Goal: Information Seeking & Learning: Learn about a topic

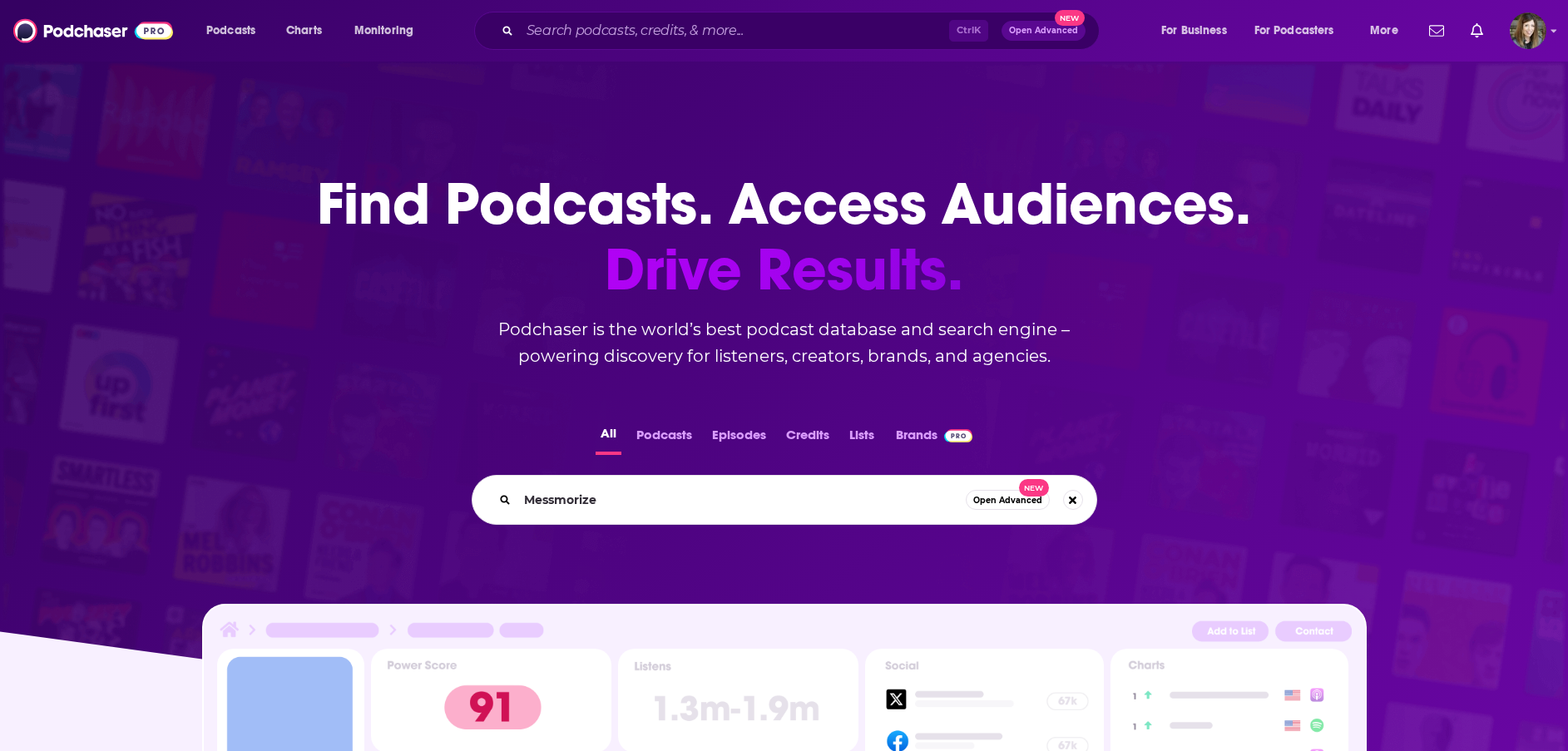
type input "Messmorized"
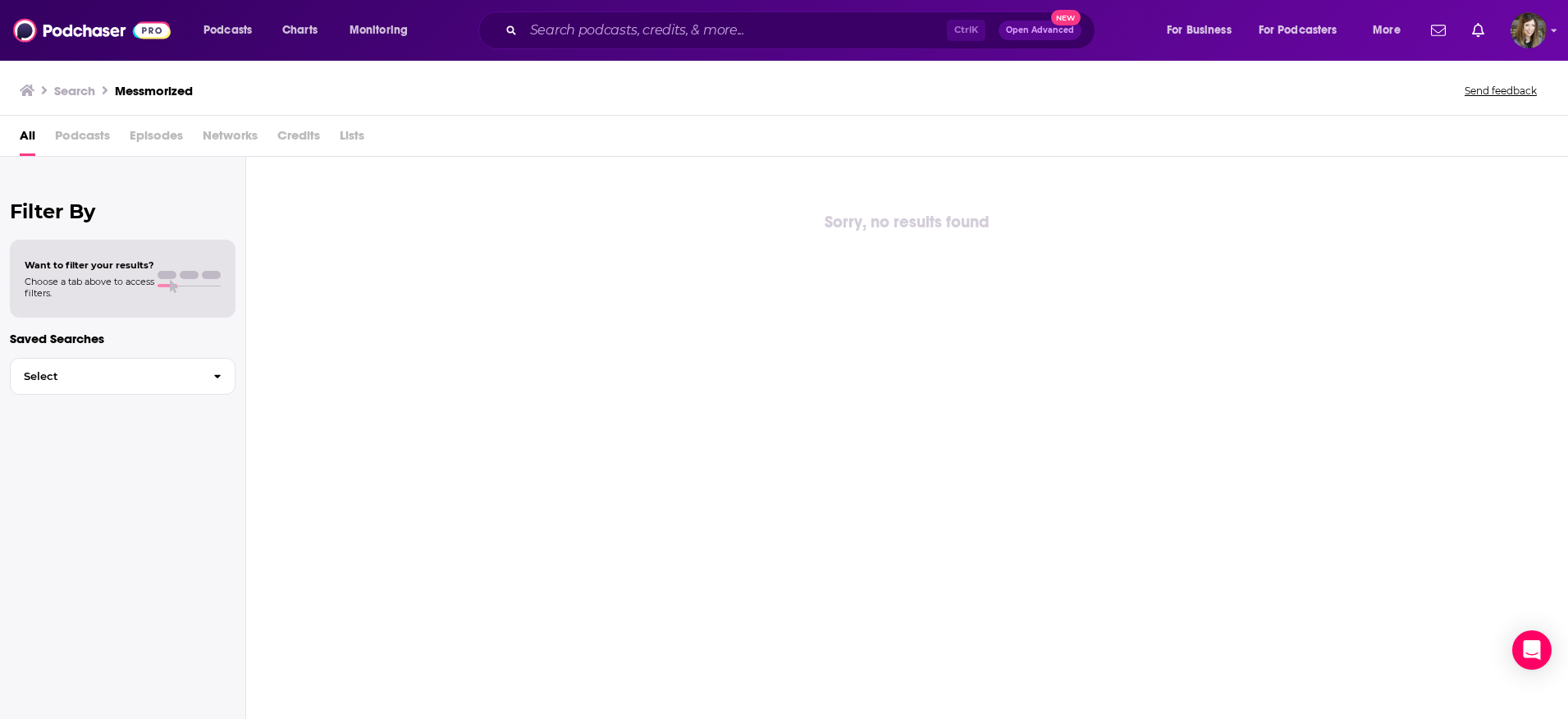
click at [754, 132] on div "All Podcasts Episodes Networks Credits Lists" at bounding box center [787, 139] width 1536 height 34
click at [662, 34] on input "Search podcasts, credits, & more..." at bounding box center [734, 30] width 423 height 26
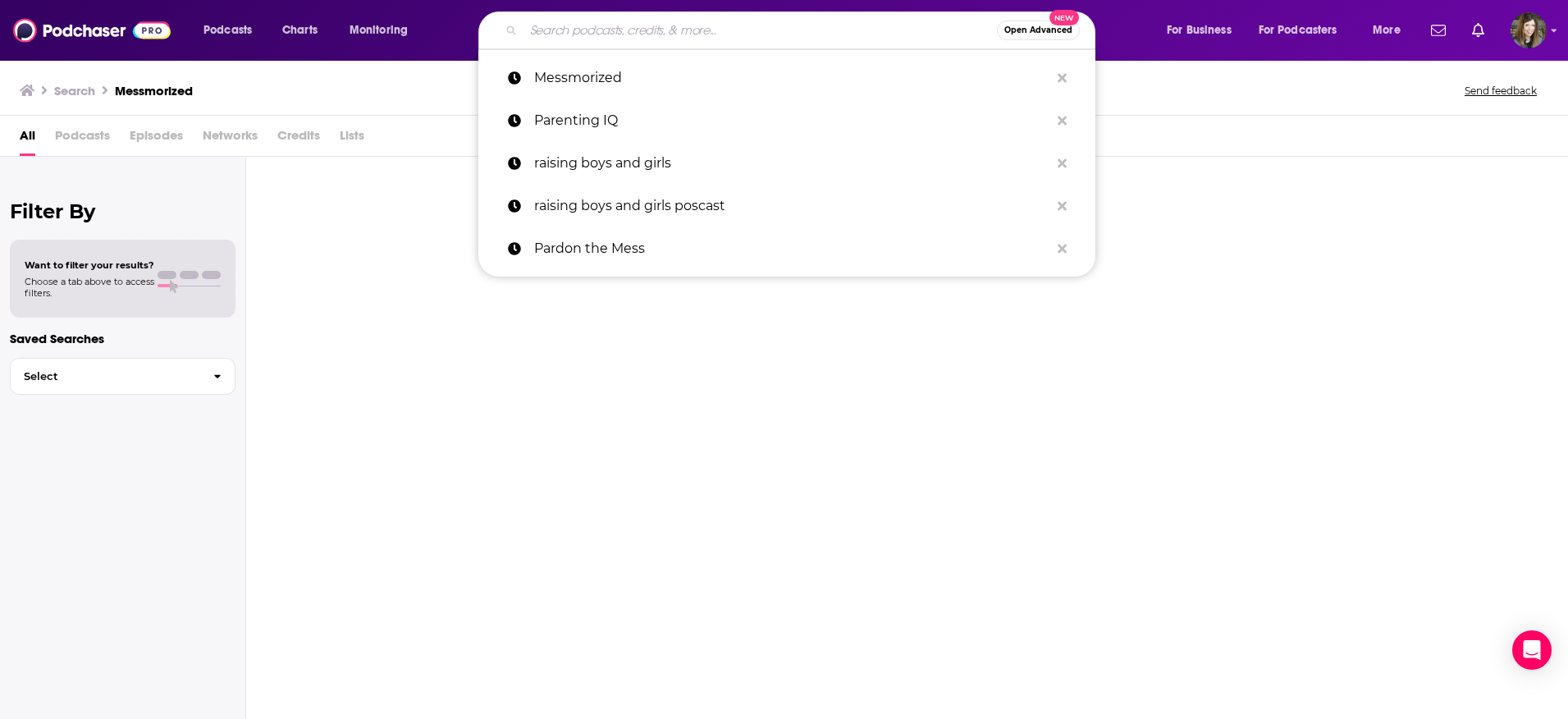
paste input "MESSmerized"
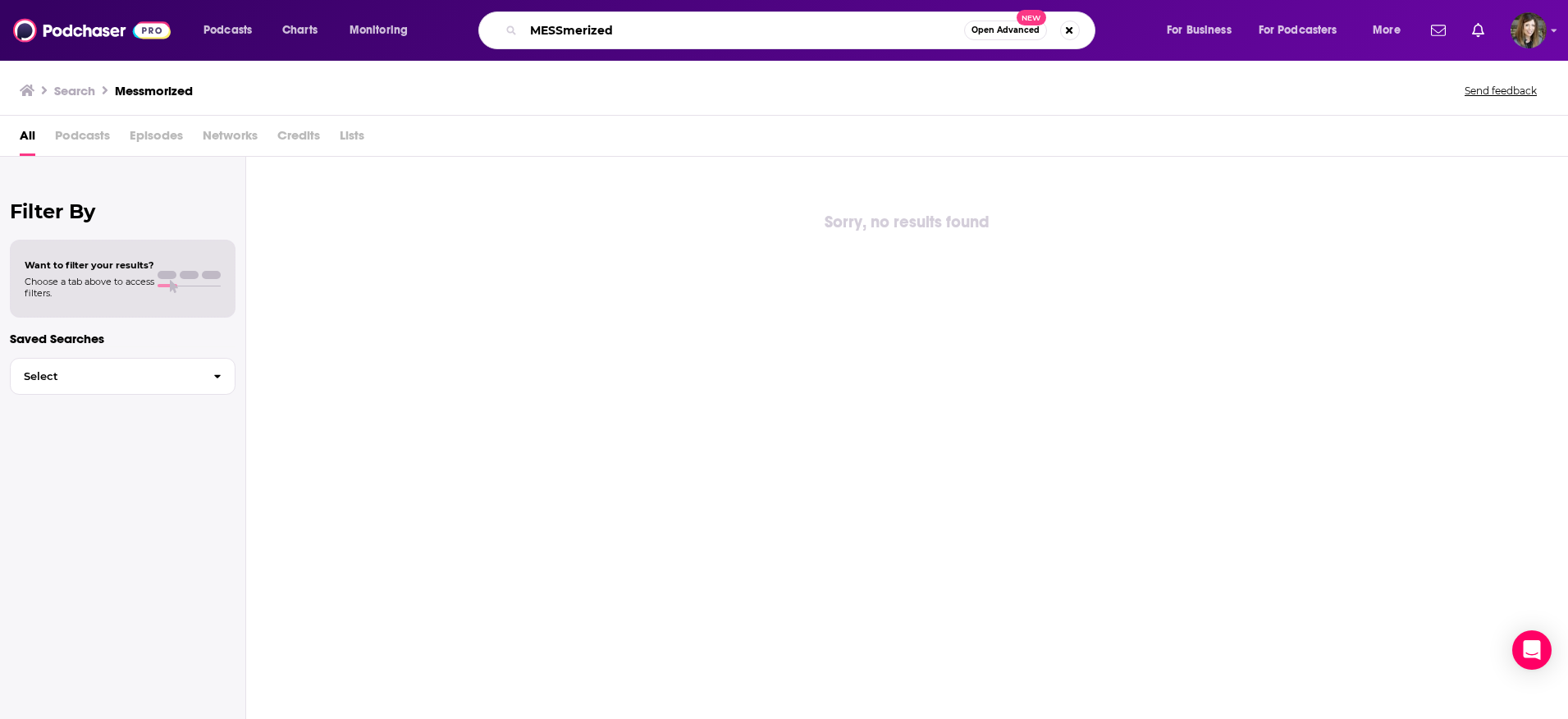
type input "MESSmerized"
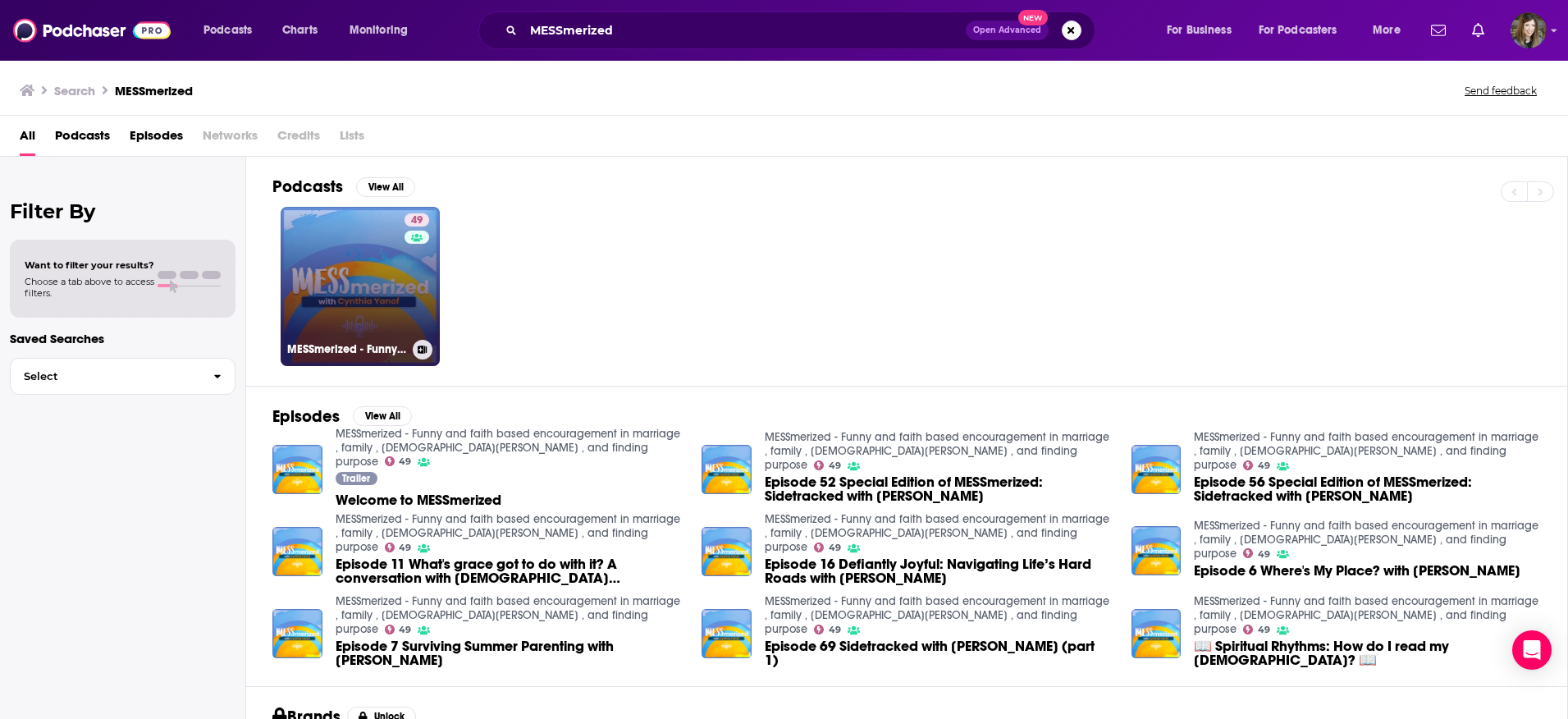
click at [342, 273] on link "49 MESSmerized - Funny and faith based encouragement in marriage , family , [DE…" at bounding box center [361, 287] width 159 height 159
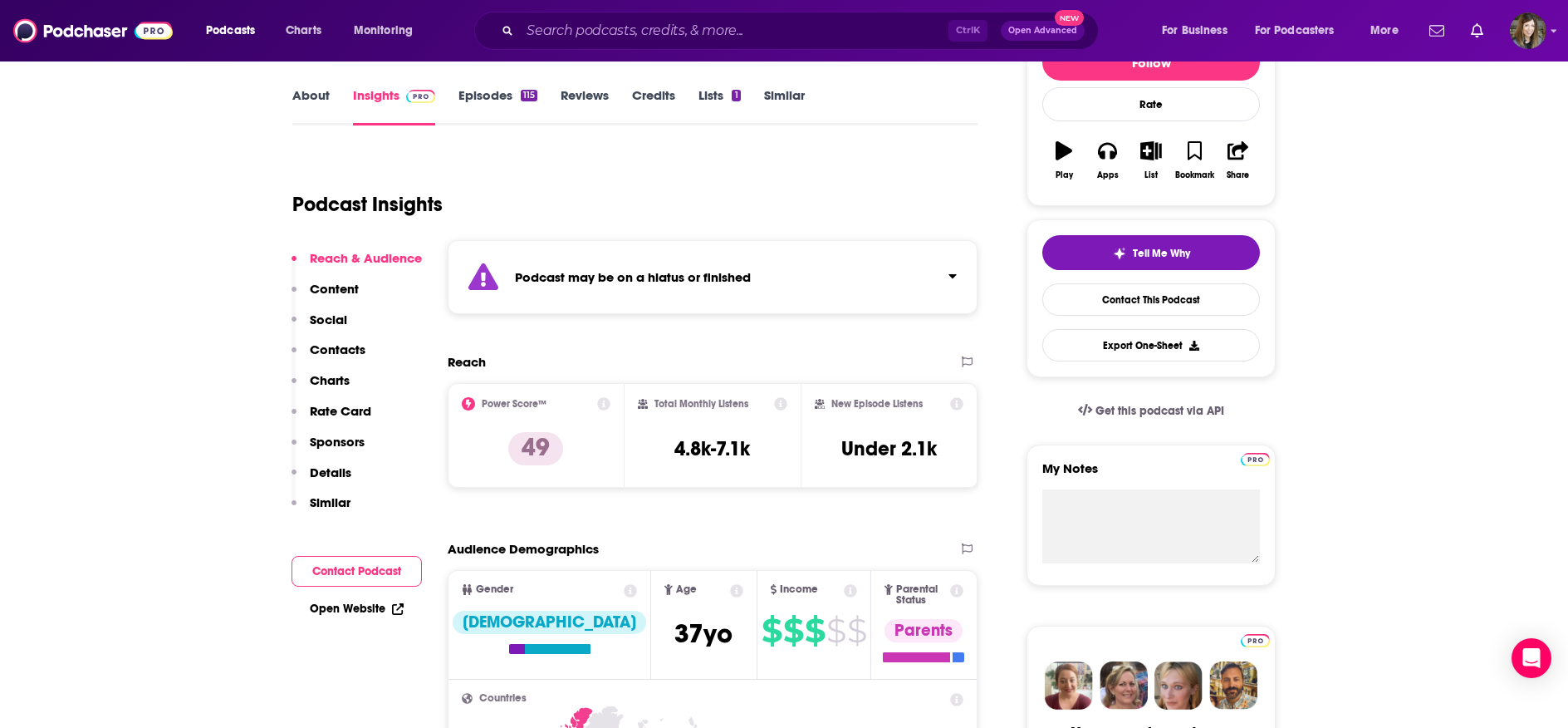
scroll to position [249, 0]
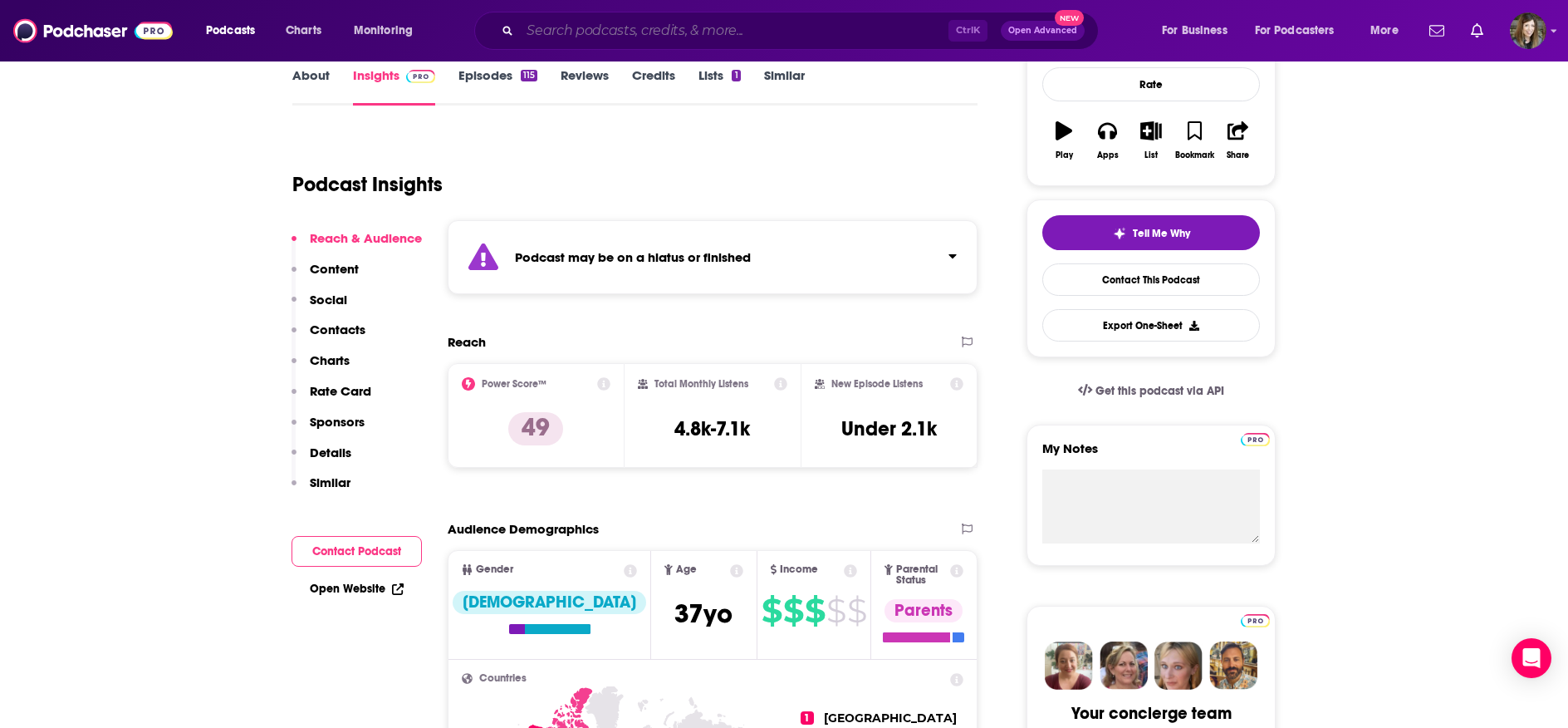
click at [739, 23] on input "Search podcasts, credits, & more..." at bounding box center [734, 31] width 428 height 27
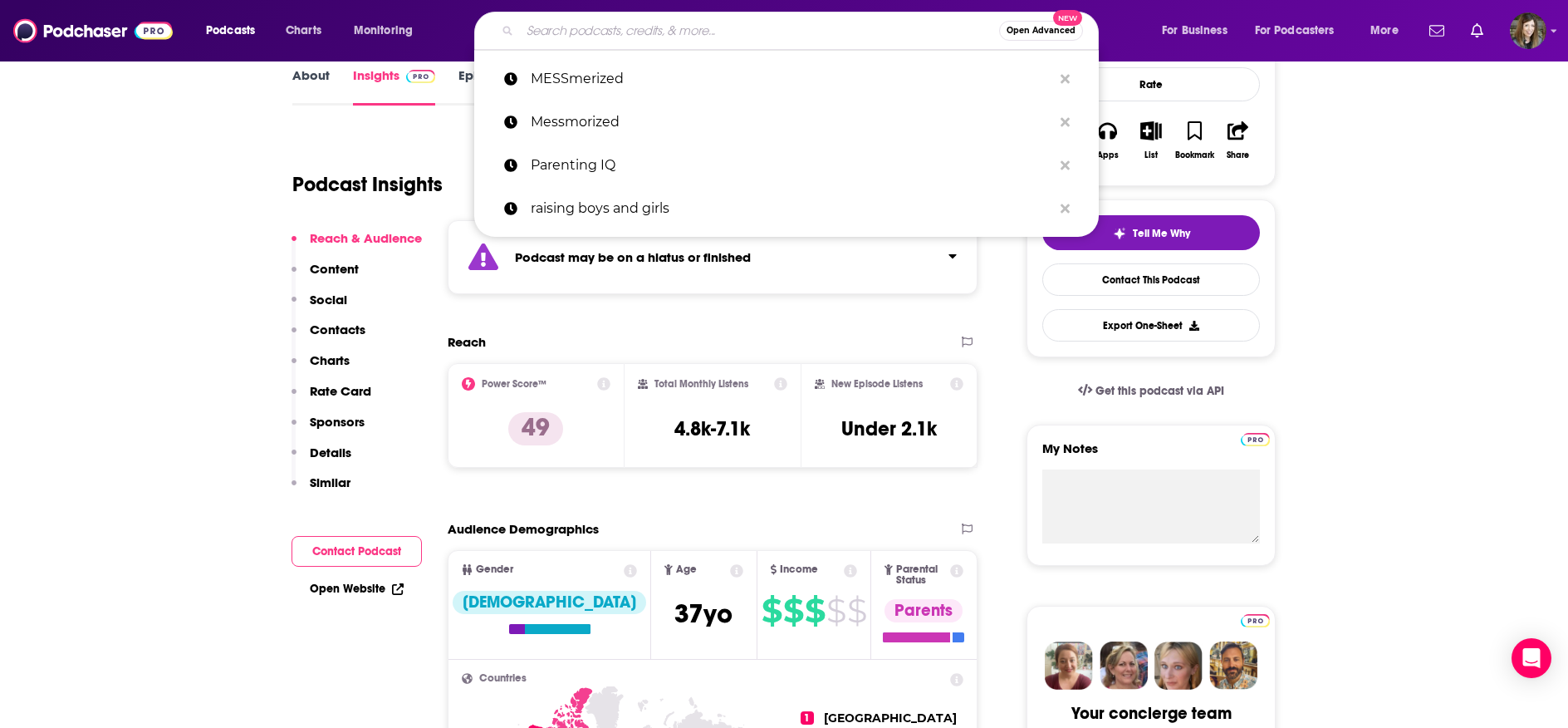
paste input "InContext"
type input "InContext"
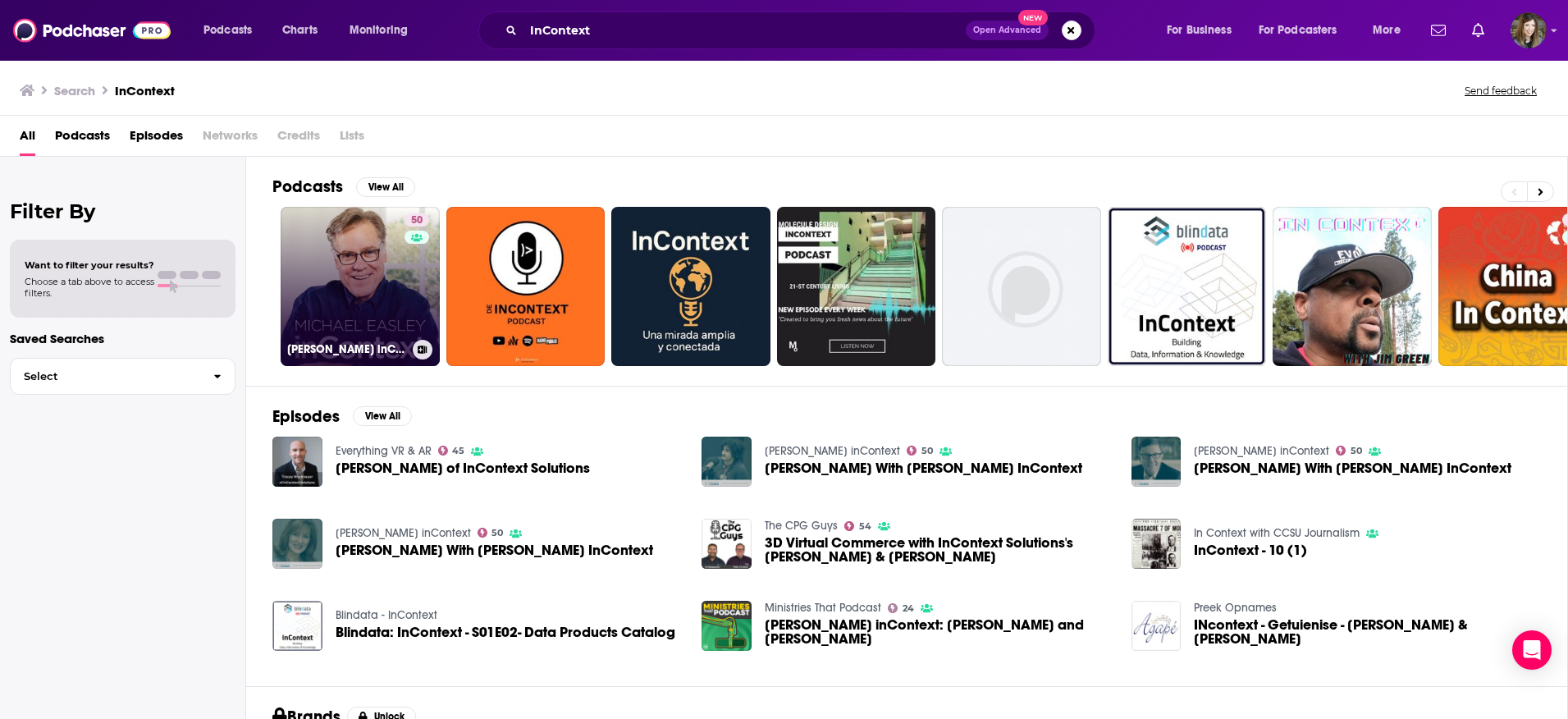
click at [340, 292] on link "50 [PERSON_NAME] inContext" at bounding box center [361, 287] width 159 height 159
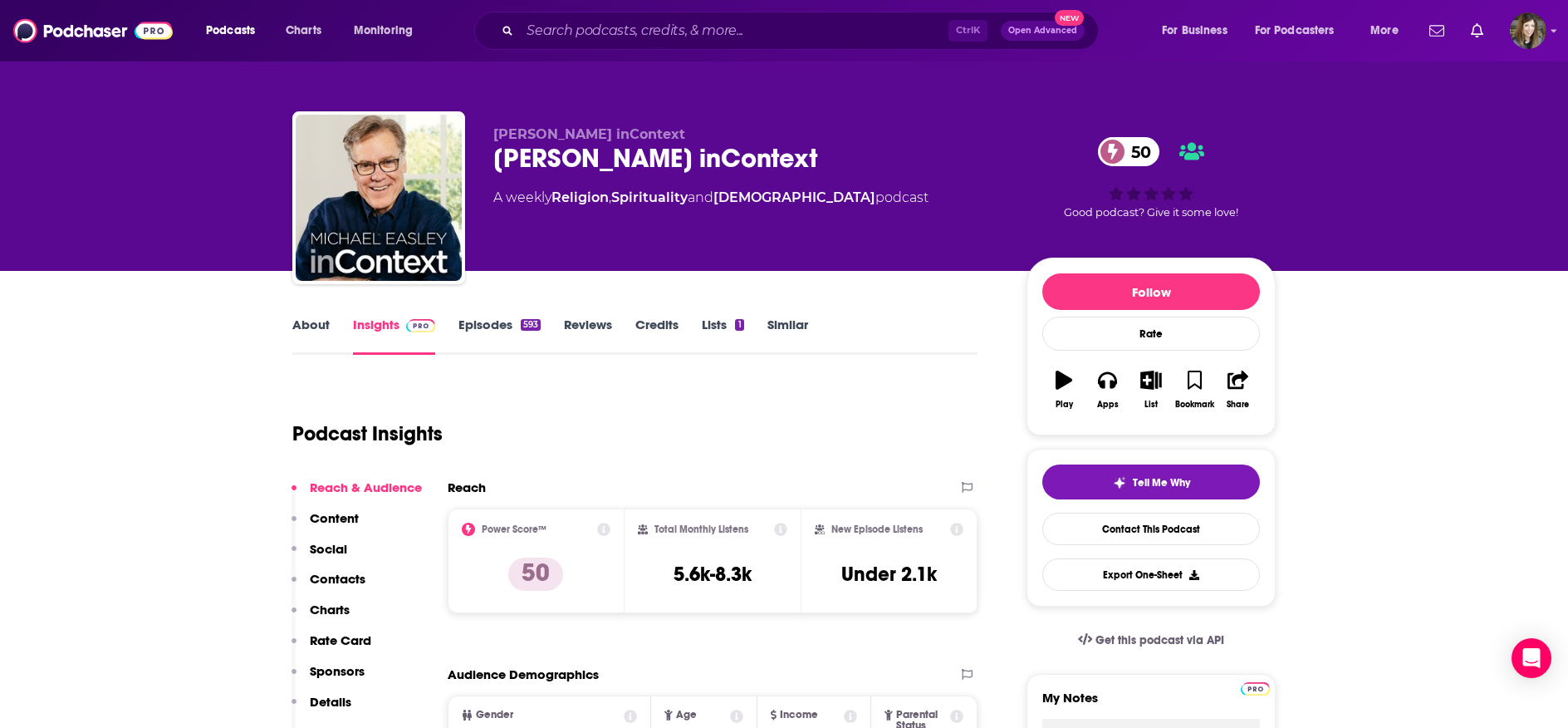
drag, startPoint x: 1145, startPoint y: 11, endPoint x: 1152, endPoint y: 3, distance: 10.6
click at [1144, 11] on div "Podcasts Charts Monitoring Ctrl K Open Advanced New For Business For Podcasters…" at bounding box center [805, 31] width 1220 height 38
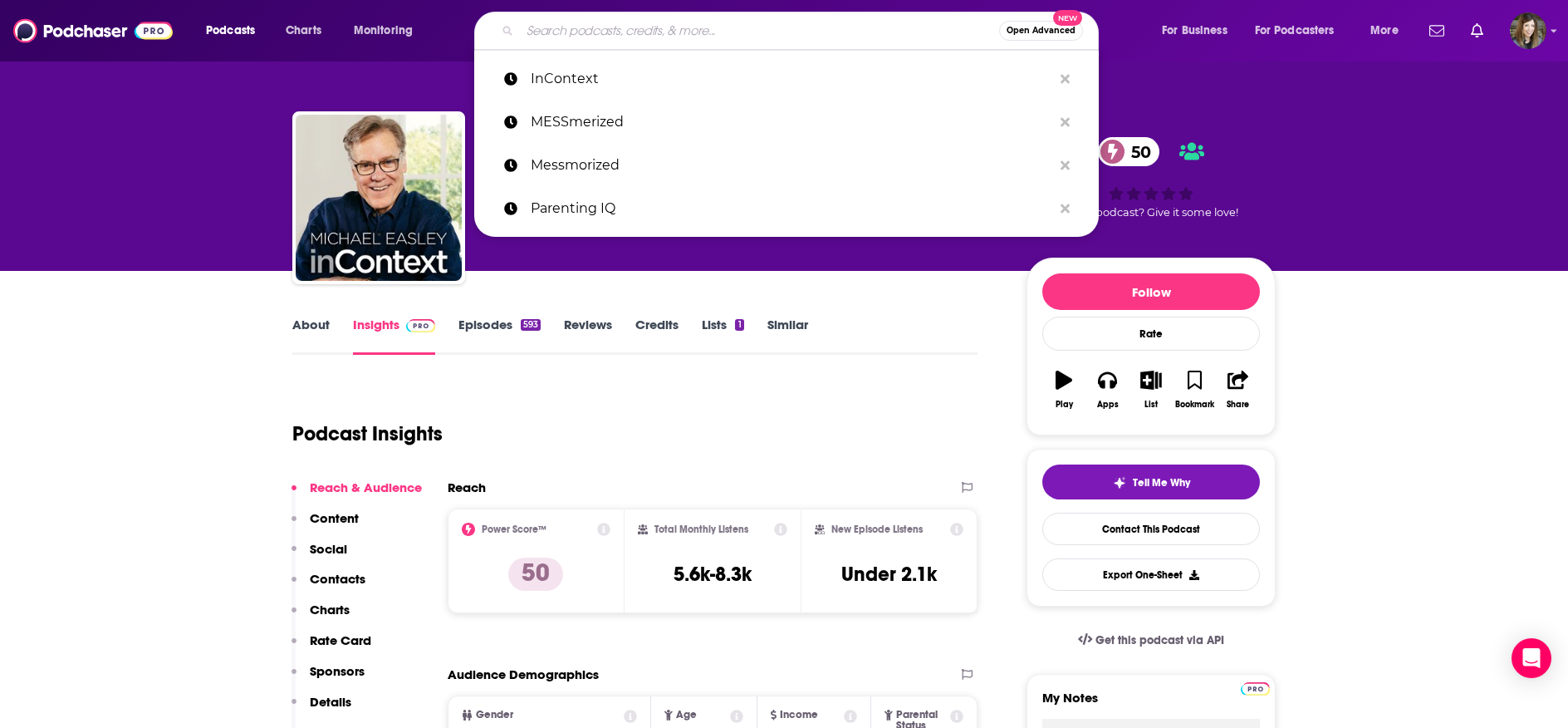
click at [736, 34] on input "Search podcasts, credits, & more..." at bounding box center [760, 31] width 479 height 27
paste input "[DEMOGRAPHIC_DATA] and Theology Matters"
type input "[DEMOGRAPHIC_DATA] and Theology Matters"
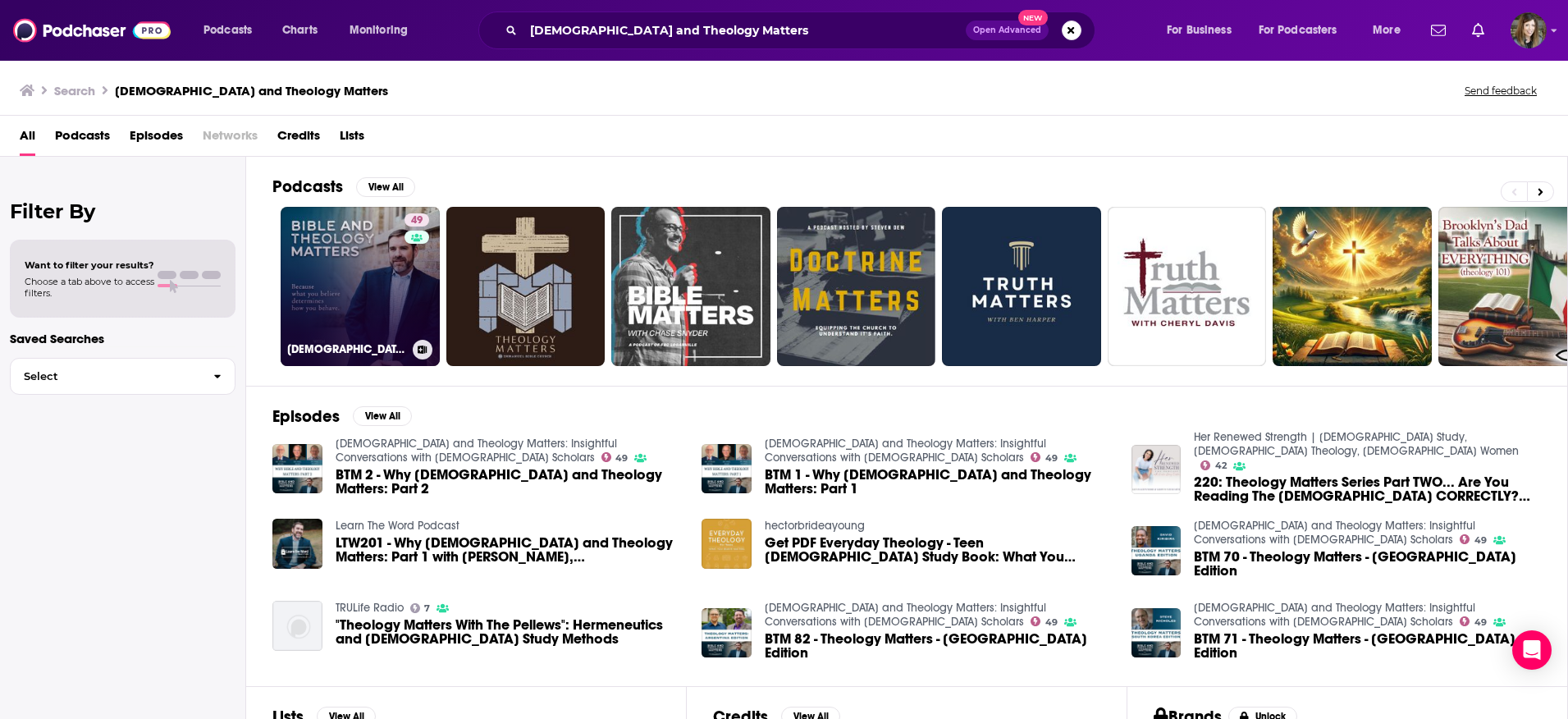
click at [372, 288] on link "49 [DEMOGRAPHIC_DATA] and Theology Matters: Insightful Conversations with [DEMO…" at bounding box center [361, 287] width 159 height 159
